Goal: Check status: Check status

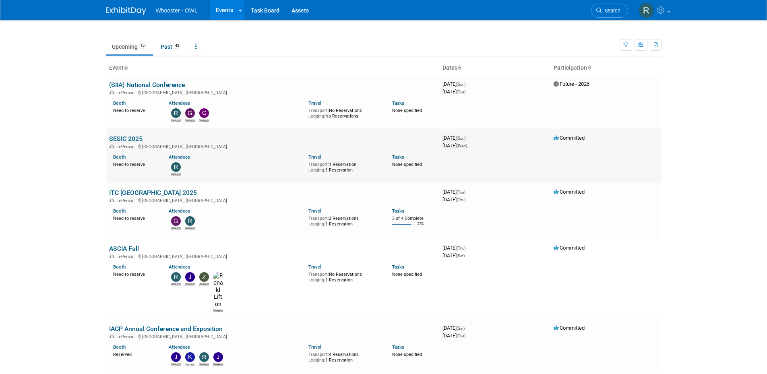
click at [130, 139] on link "SESIC 2025" at bounding box center [125, 139] width 33 height 8
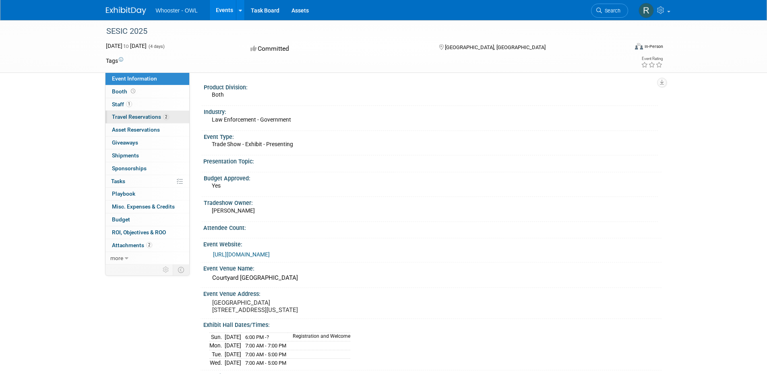
click at [148, 116] on span "Travel Reservations 2" at bounding box center [140, 117] width 57 height 6
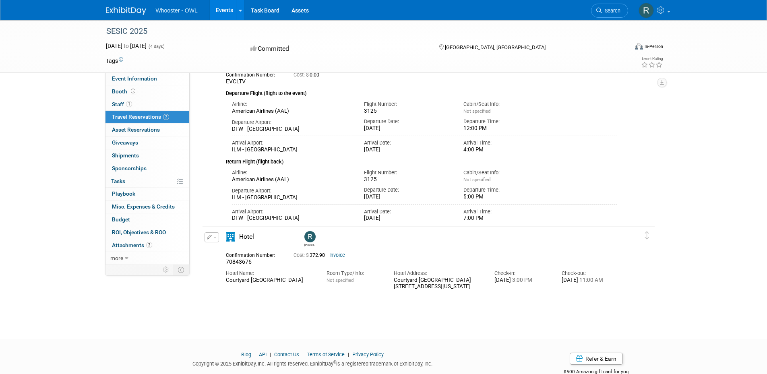
scroll to position [81, 0]
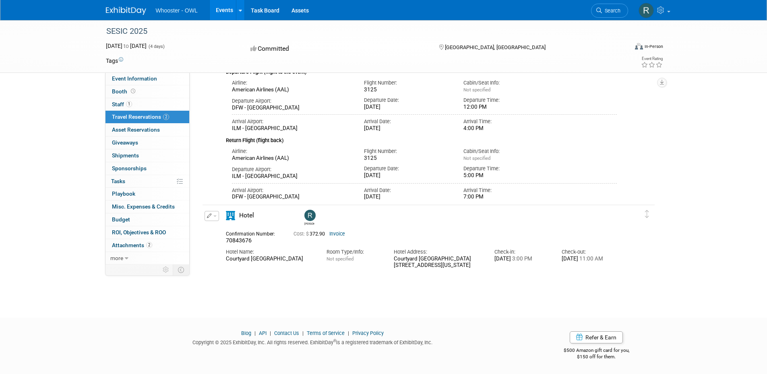
drag, startPoint x: 256, startPoint y: 266, endPoint x: 227, endPoint y: 260, distance: 29.6
click at [227, 260] on div "Courtyard Carolina Beach Oceanfront" at bounding box center [270, 259] width 89 height 7
click at [302, 269] on div "Hotel Name: Courtyard Carolina Beach Oceanfront Room Type/Info: Not specified H…" at bounding box center [421, 256] width 403 height 25
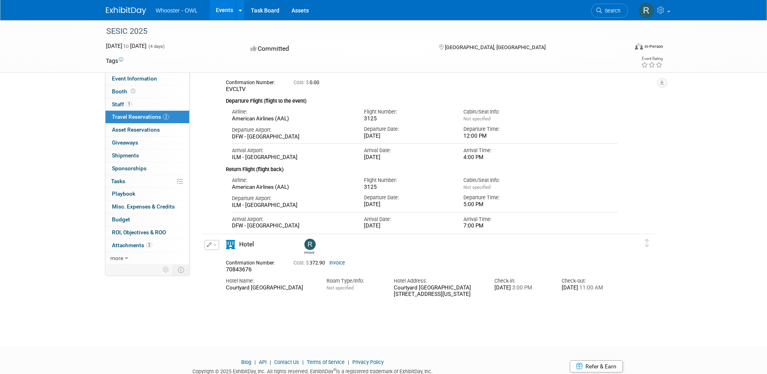
scroll to position [0, 0]
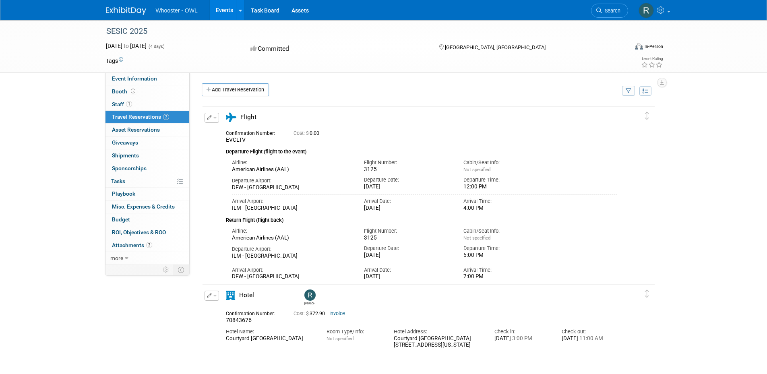
drag, startPoint x: 390, startPoint y: 236, endPoint x: 363, endPoint y: 238, distance: 26.6
click at [363, 238] on div "Flight Number: 3125" at bounding box center [407, 232] width 99 height 17
drag, startPoint x: 368, startPoint y: 237, endPoint x: 380, endPoint y: 165, distance: 72.9
click at [379, 165] on div "Flight Number:" at bounding box center [407, 162] width 87 height 7
